Goal: Task Accomplishment & Management: Use online tool/utility

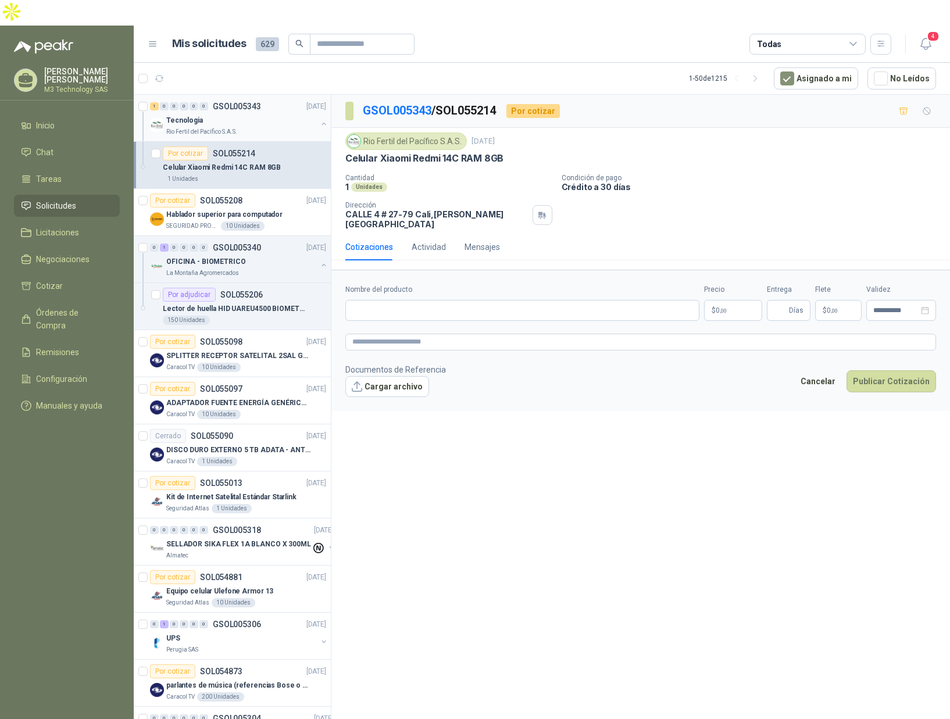
click at [272, 113] on div "Tecnologia" at bounding box center [241, 120] width 151 height 14
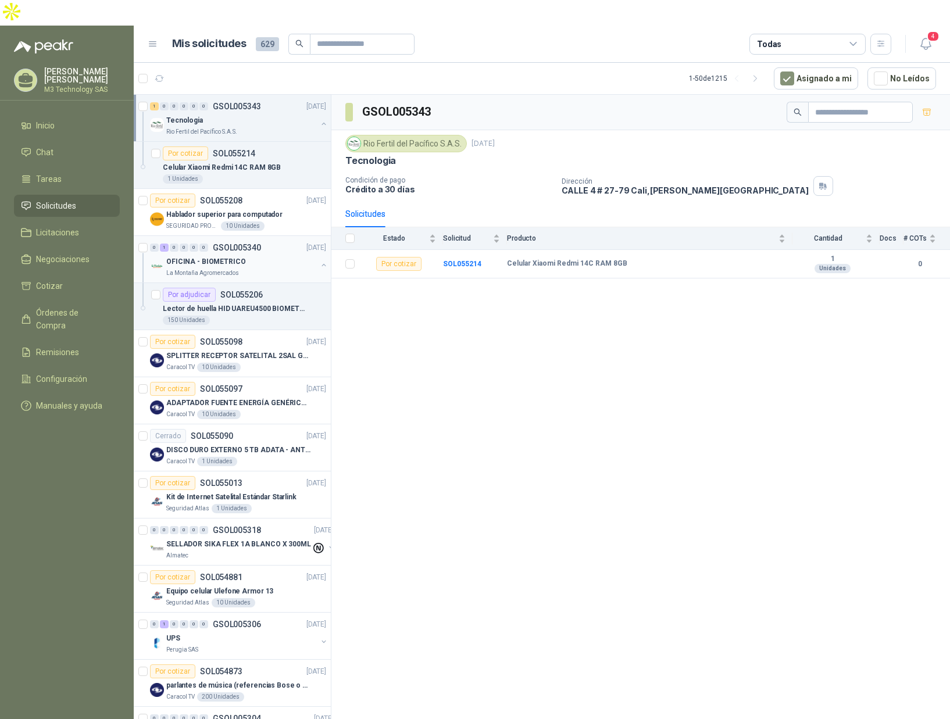
click at [286, 255] on div "OFICINA - BIOMETRICO" at bounding box center [241, 262] width 151 height 14
click at [271, 335] on div "Por cotizar SOL055098 [DATE]" at bounding box center [238, 342] width 176 height 14
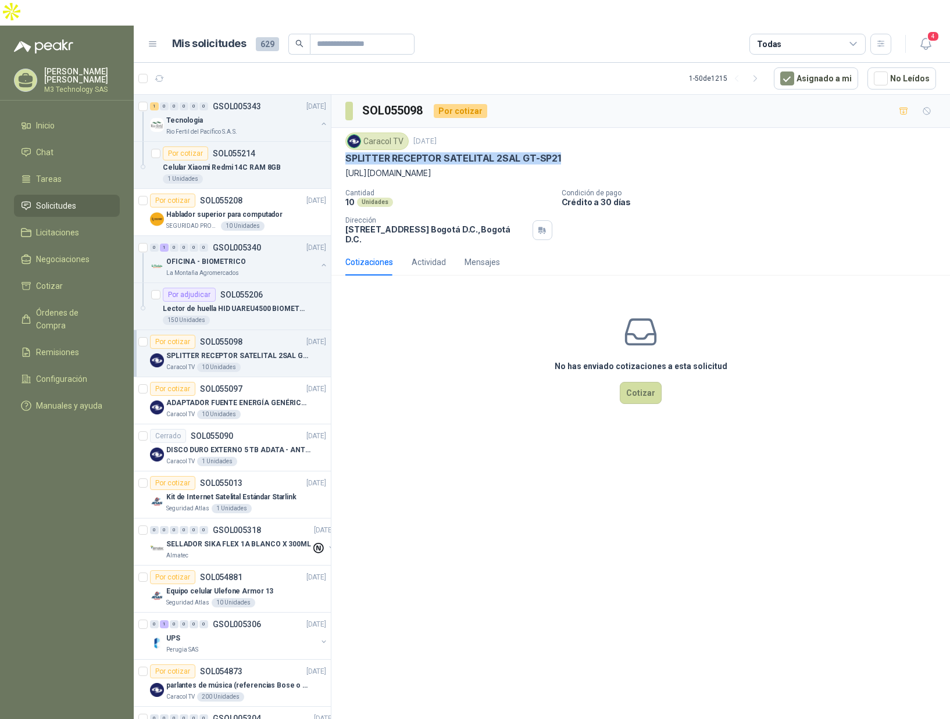
drag, startPoint x: 346, startPoint y: 130, endPoint x: 591, endPoint y: 127, distance: 244.9
click at [591, 152] on div "SPLITTER RECEPTOR SATELITAL 2SAL GT-SP21" at bounding box center [640, 158] width 591 height 12
copy p "SPLITTER RECEPTOR SATELITAL 2SAL GT-SP21"
click at [250, 382] on div "Por cotizar SOL055097 [DATE]" at bounding box center [238, 389] width 176 height 14
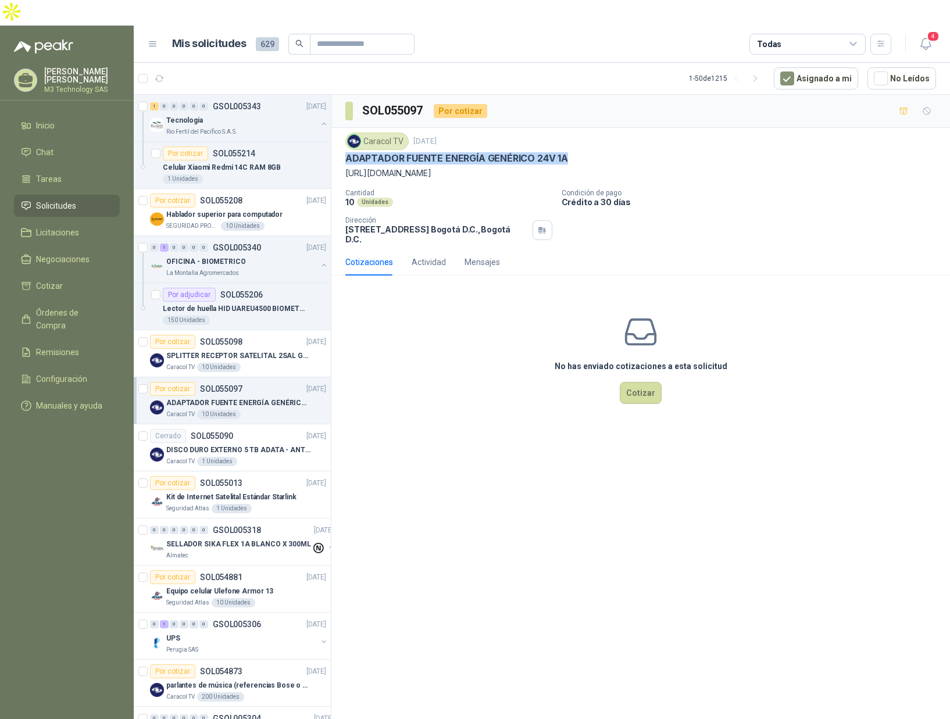
drag, startPoint x: 346, startPoint y: 134, endPoint x: 605, endPoint y: 129, distance: 258.9
click at [605, 152] on div "ADAPTADOR FUENTE ENERGÍA GENÉRICO 24V 1A" at bounding box center [640, 158] width 591 height 12
copy p "ADAPTADOR FUENTE ENERGÍA GENÉRICO 24V 1A"
click at [263, 429] on div "Cerrado SOL055090 [DATE]" at bounding box center [238, 436] width 176 height 14
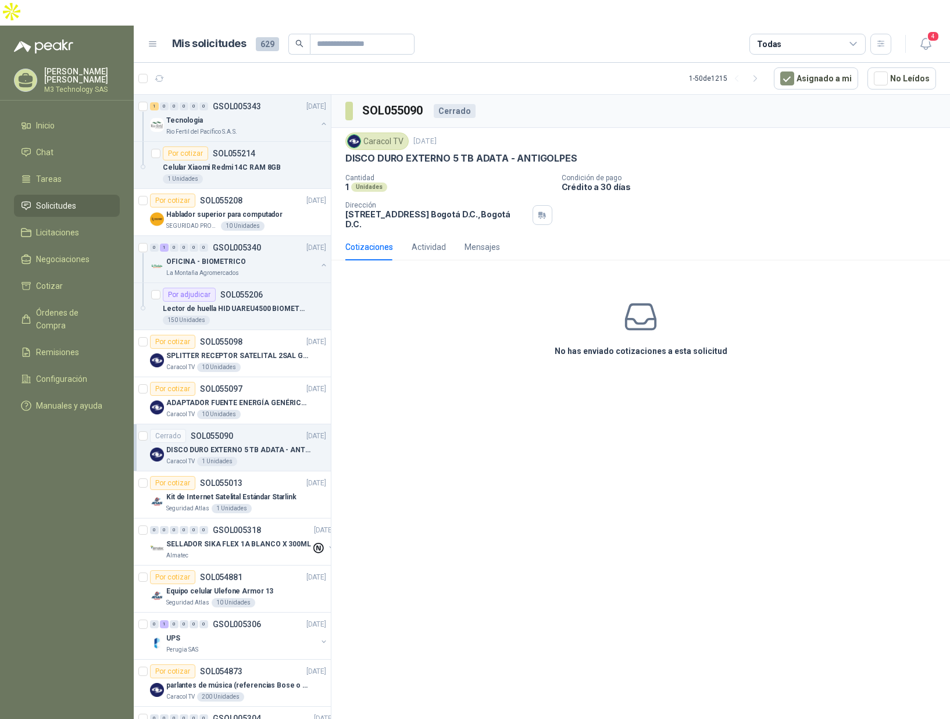
click at [347, 431] on div "SOL055090 Cerrado Caracol TV [DATE] DISCO DURO EXTERNO 5 TB ADATA - ANTIGOLPES …" at bounding box center [641, 422] width 619 height 654
click at [273, 174] on div "1 Unidades" at bounding box center [244, 178] width 163 height 9
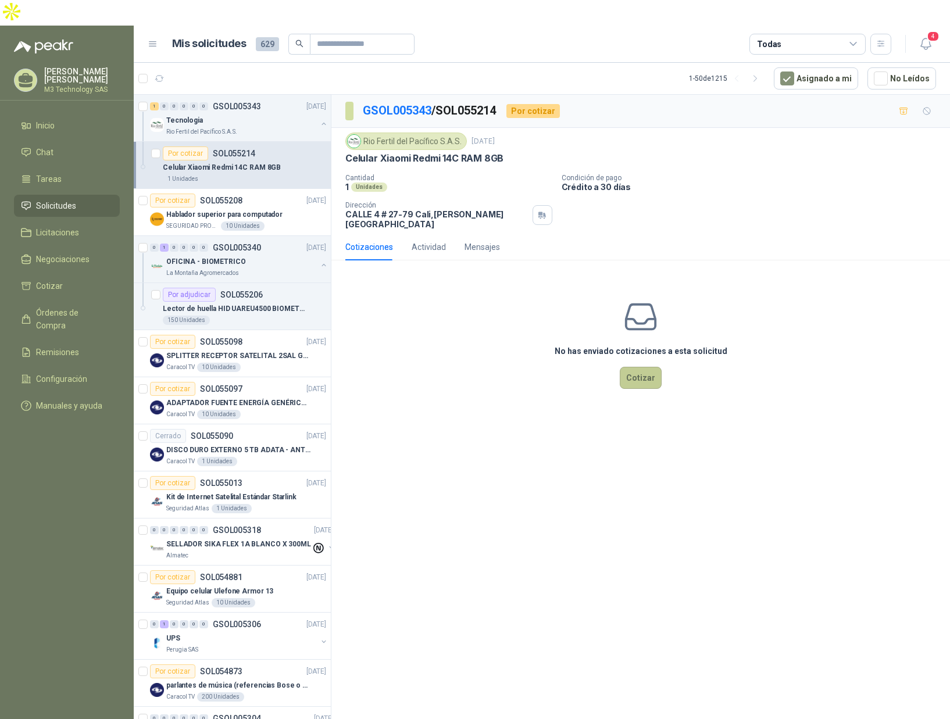
click at [641, 367] on button "Cotizar" at bounding box center [641, 378] width 42 height 22
